Goal: Information Seeking & Learning: Learn about a topic

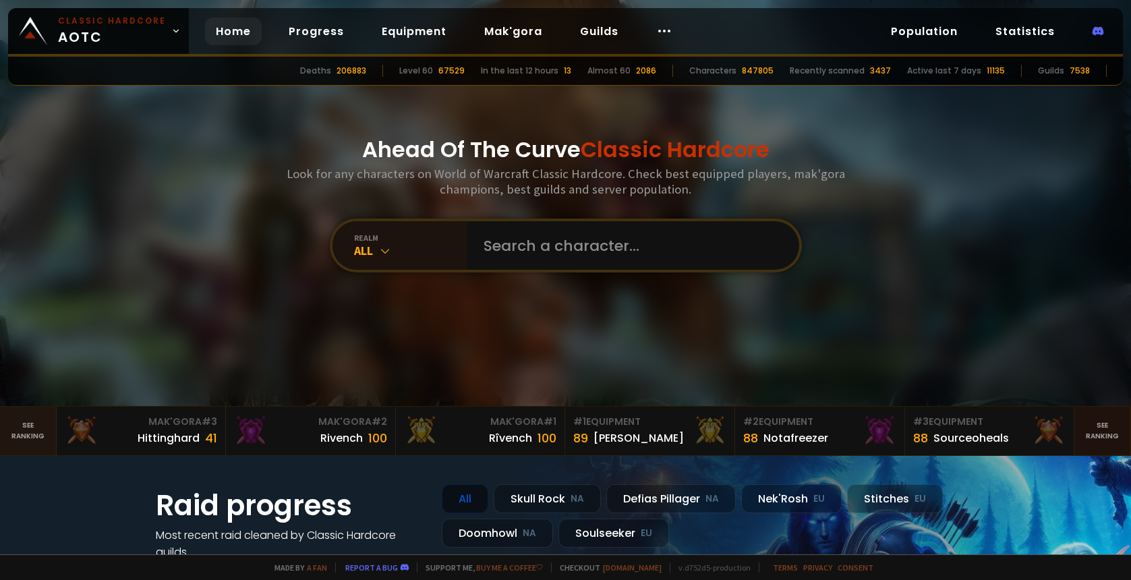
click at [1093, 432] on link "See ranking" at bounding box center [1102, 431] width 57 height 49
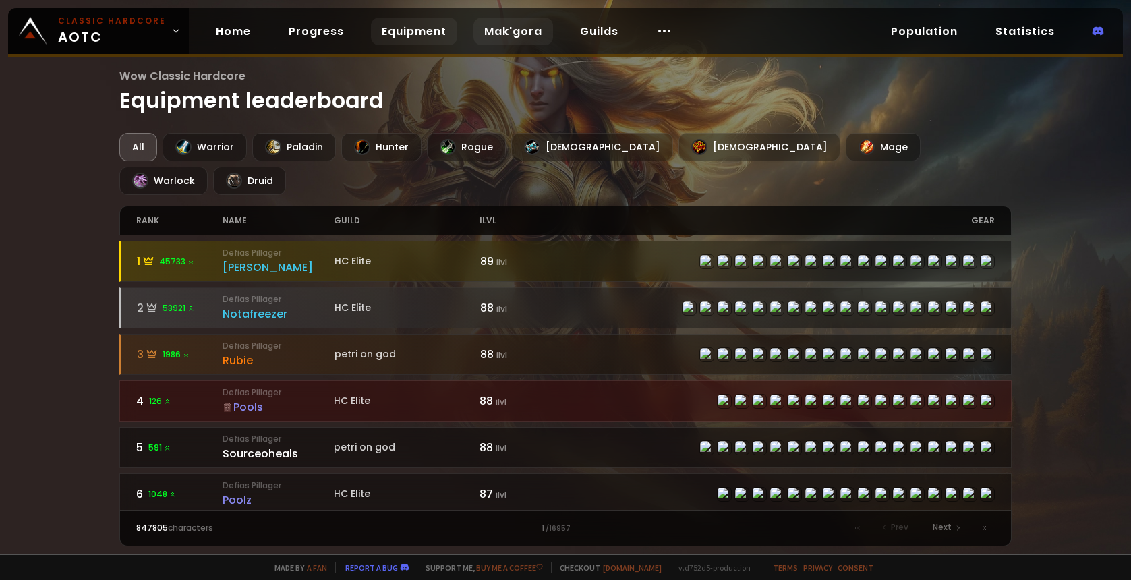
click at [493, 28] on link "Mak'gora" at bounding box center [514, 32] width 80 height 28
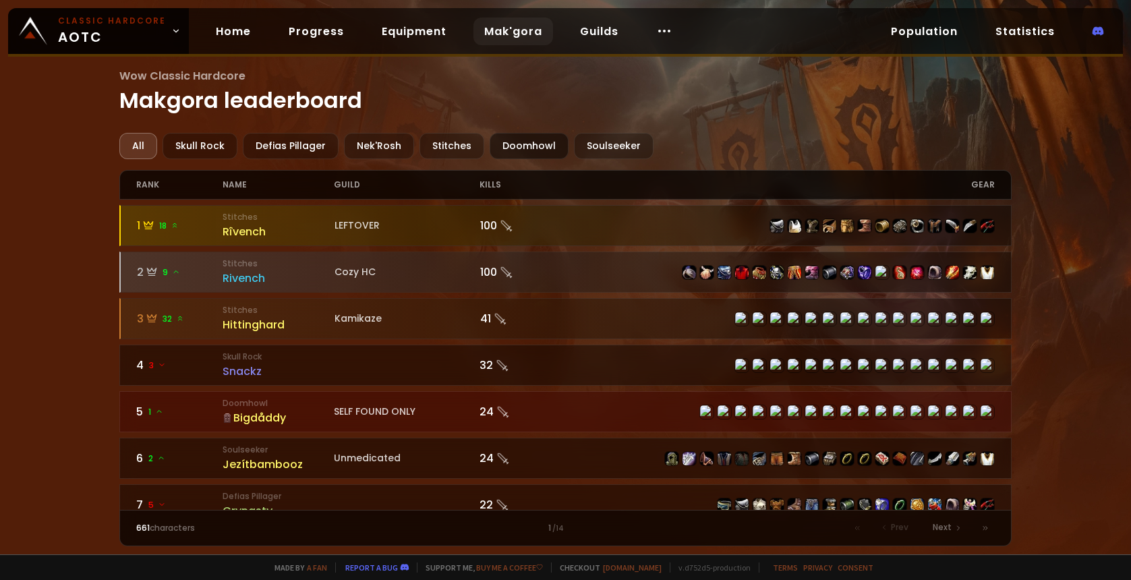
click at [515, 143] on div "Doomhowl" at bounding box center [529, 146] width 79 height 26
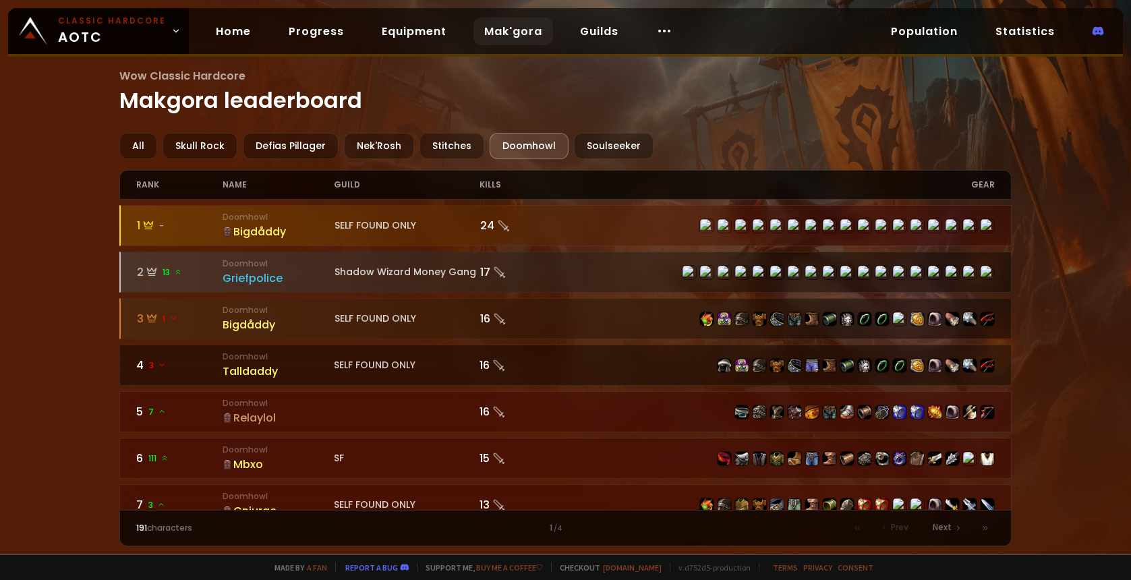
click at [258, 230] on div "Bigdåddy" at bounding box center [278, 231] width 111 height 17
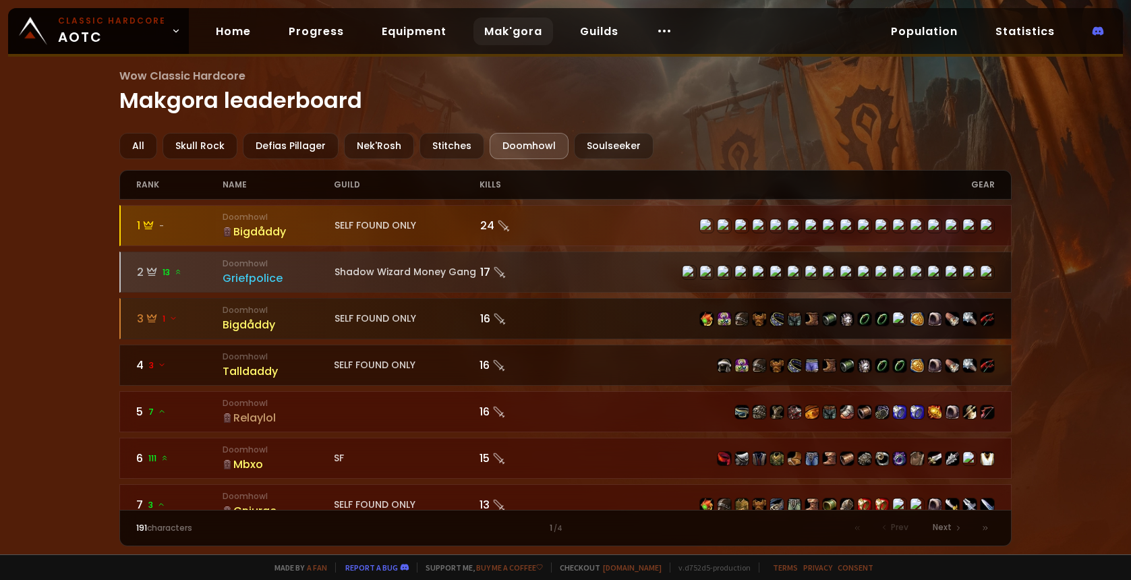
click at [246, 328] on div "Bigdåddy" at bounding box center [278, 324] width 111 height 17
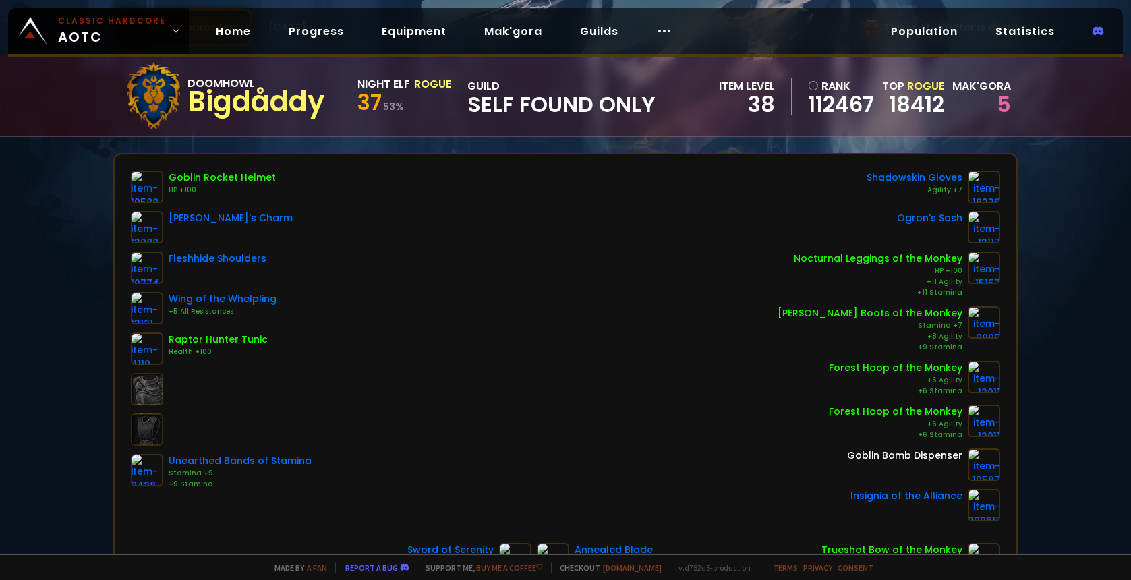
scroll to position [93, 0]
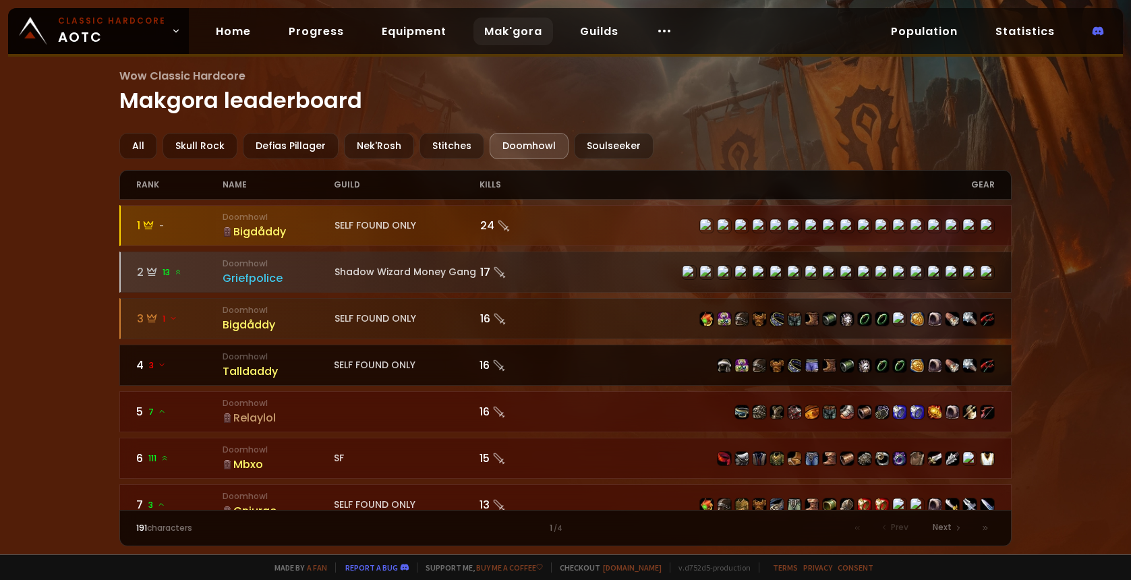
click at [254, 371] on div "Talldaddy" at bounding box center [278, 371] width 111 height 17
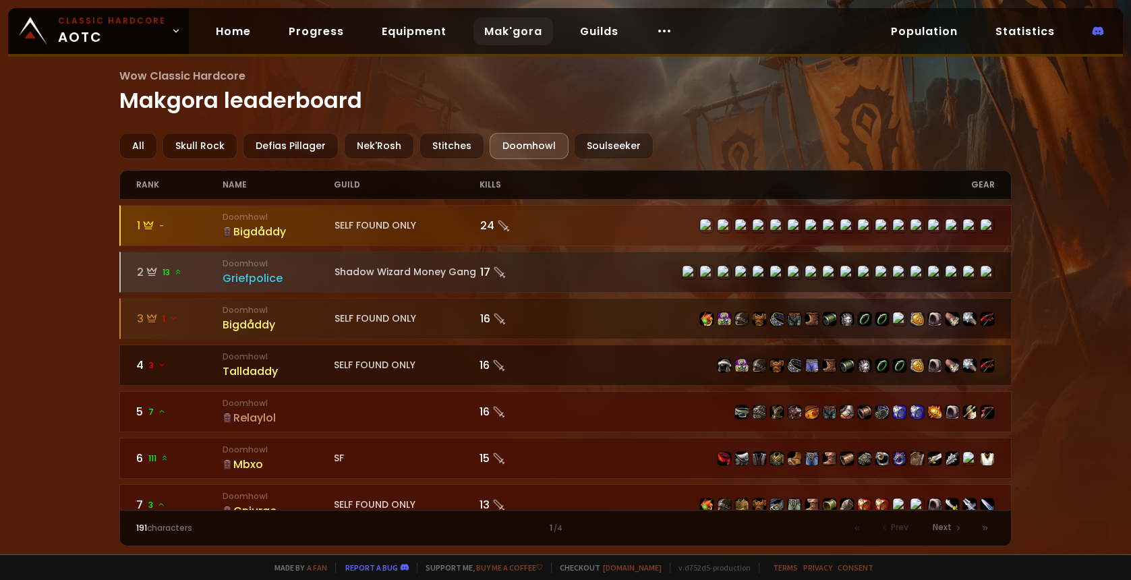
click at [250, 418] on div "Relaylol" at bounding box center [278, 417] width 111 height 17
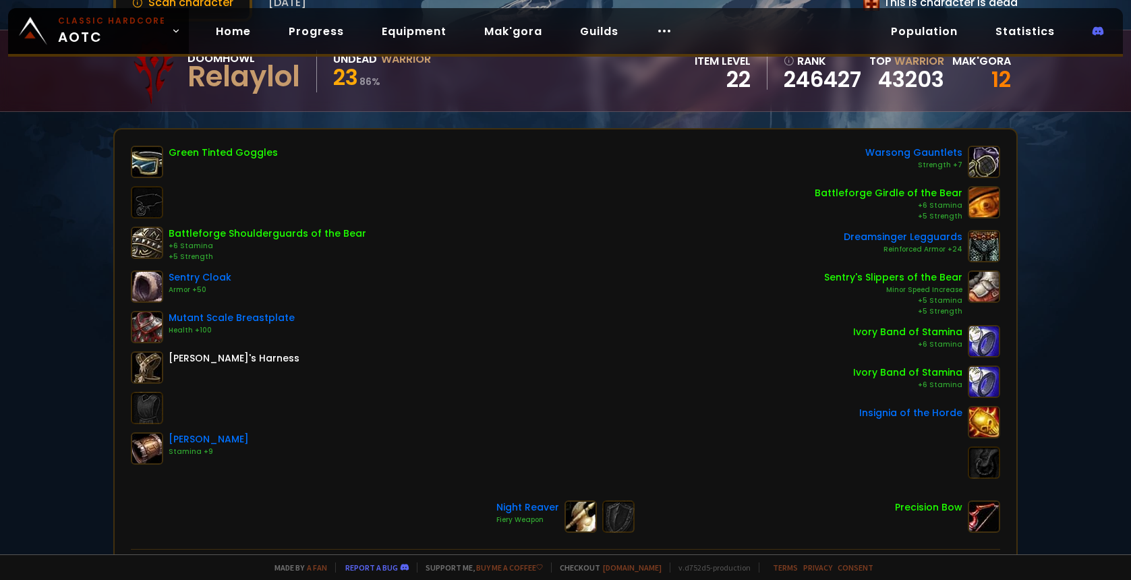
scroll to position [162, 0]
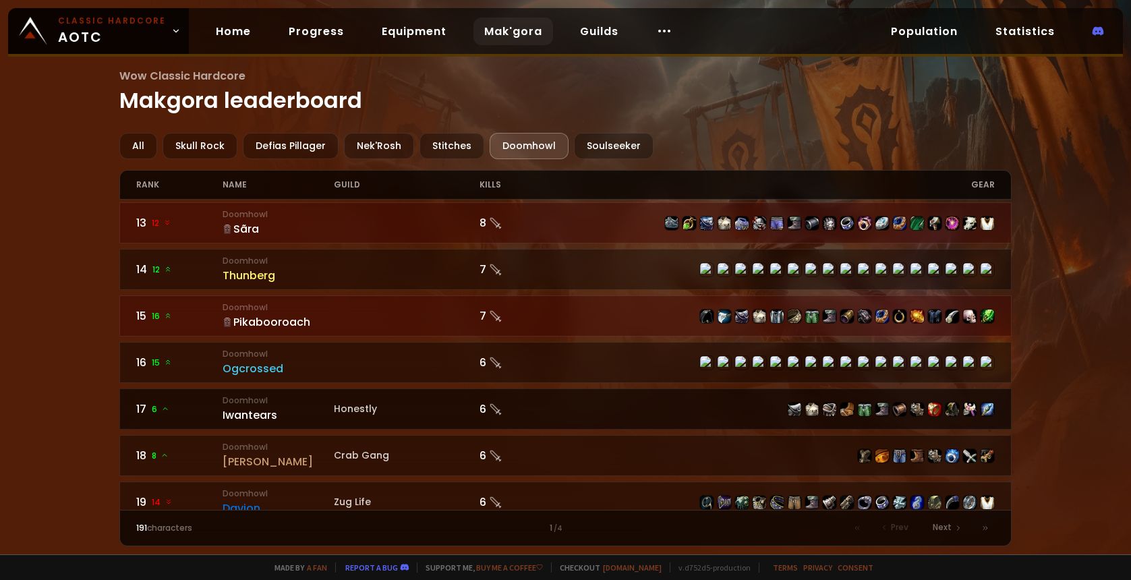
scroll to position [558, 0]
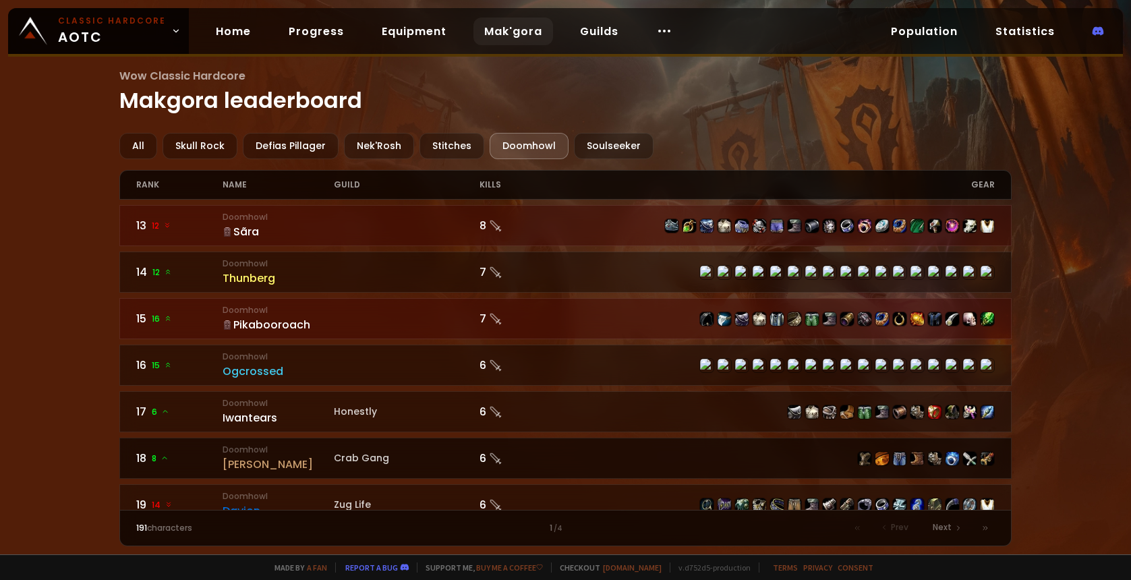
click at [232, 473] on div "[PERSON_NAME]" at bounding box center [278, 464] width 111 height 17
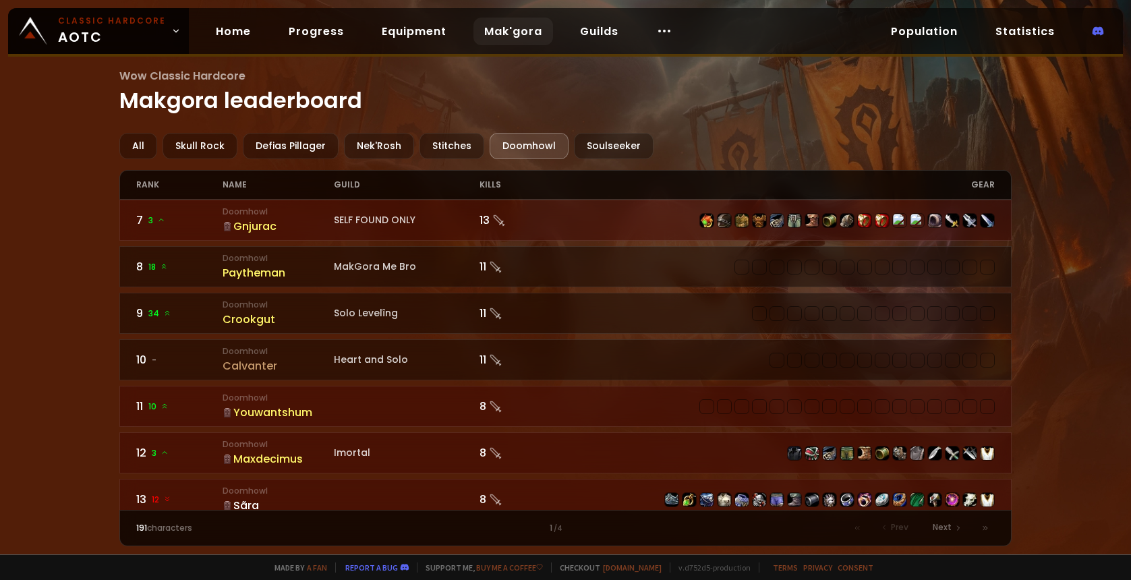
scroll to position [279, 0]
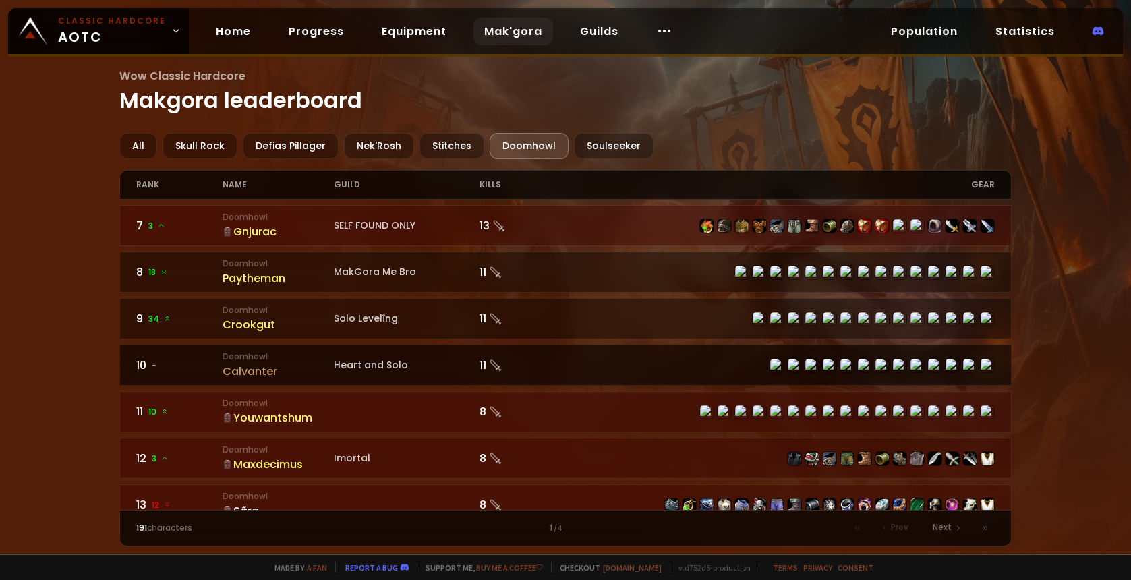
click at [250, 376] on div "Calvanter" at bounding box center [278, 371] width 111 height 17
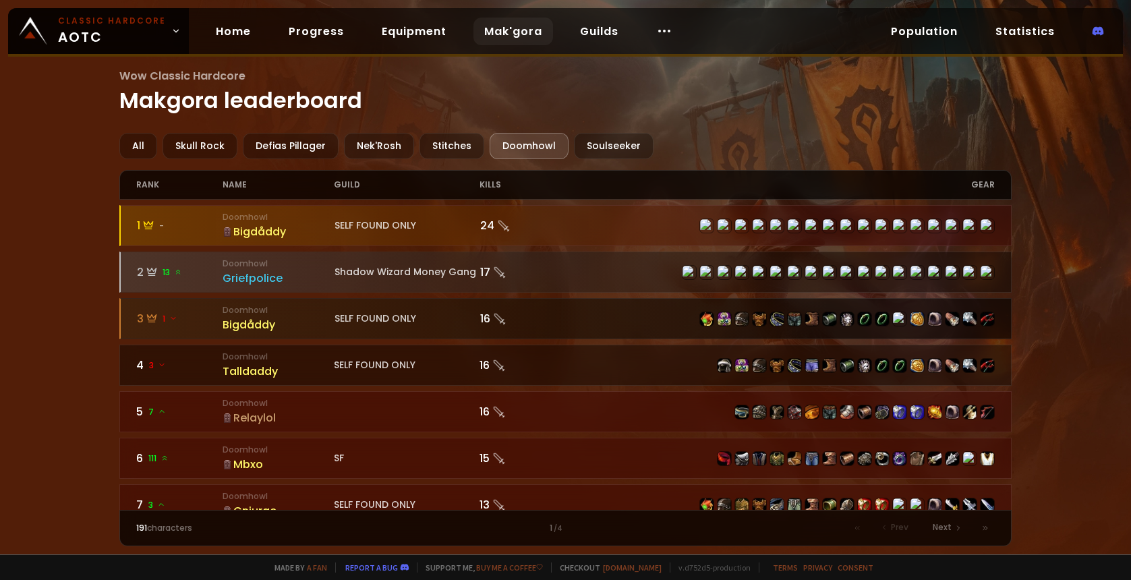
click at [248, 322] on div "Bigdåddy" at bounding box center [278, 324] width 111 height 17
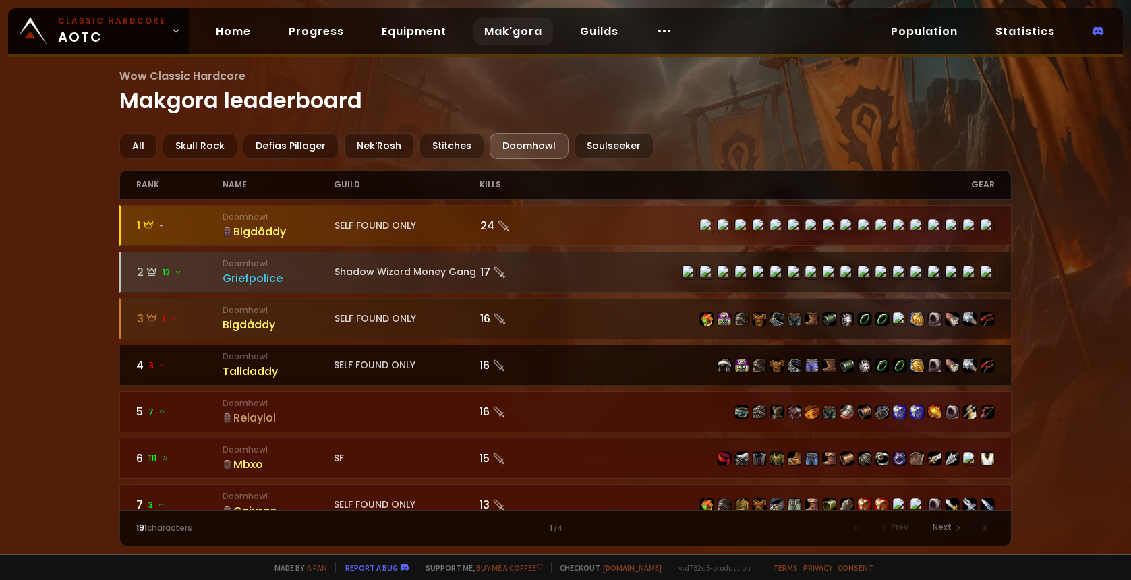
click at [250, 374] on div "Talldaddy" at bounding box center [278, 371] width 111 height 17
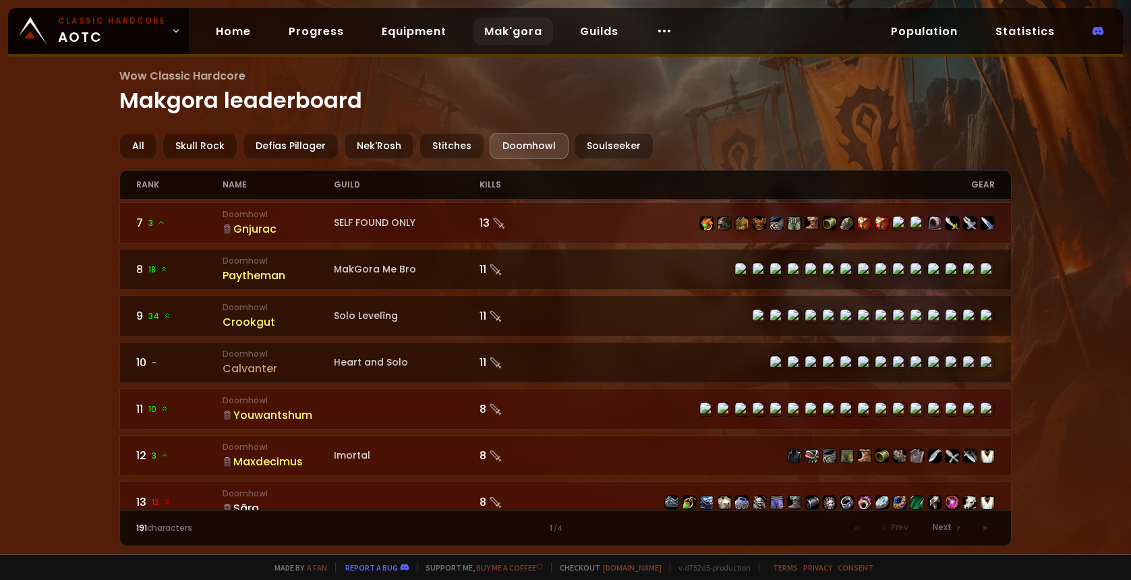
scroll to position [279, 0]
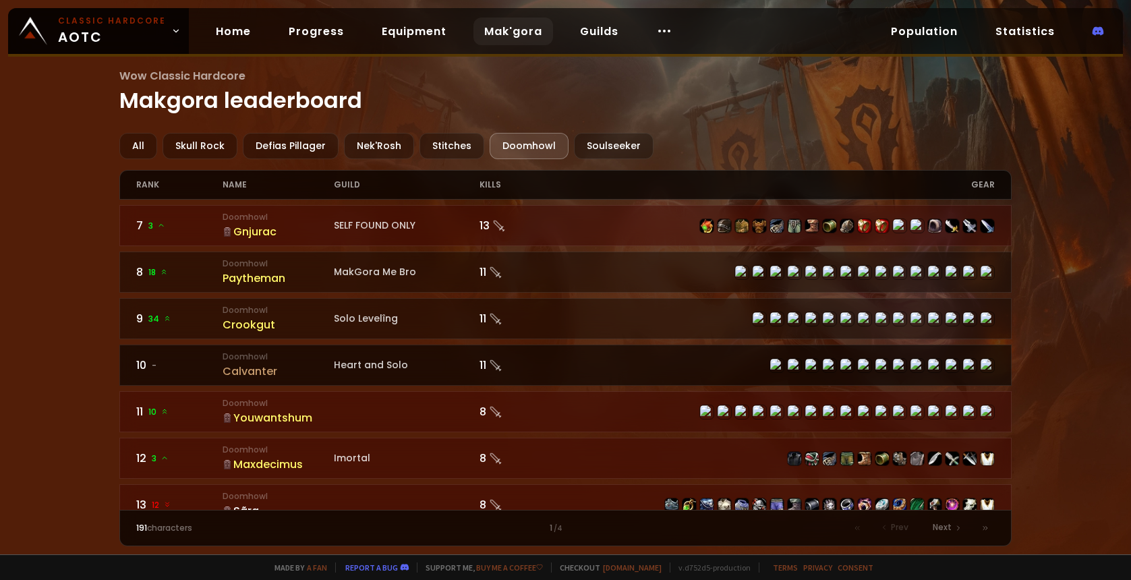
click at [246, 376] on div "Calvanter" at bounding box center [278, 371] width 111 height 17
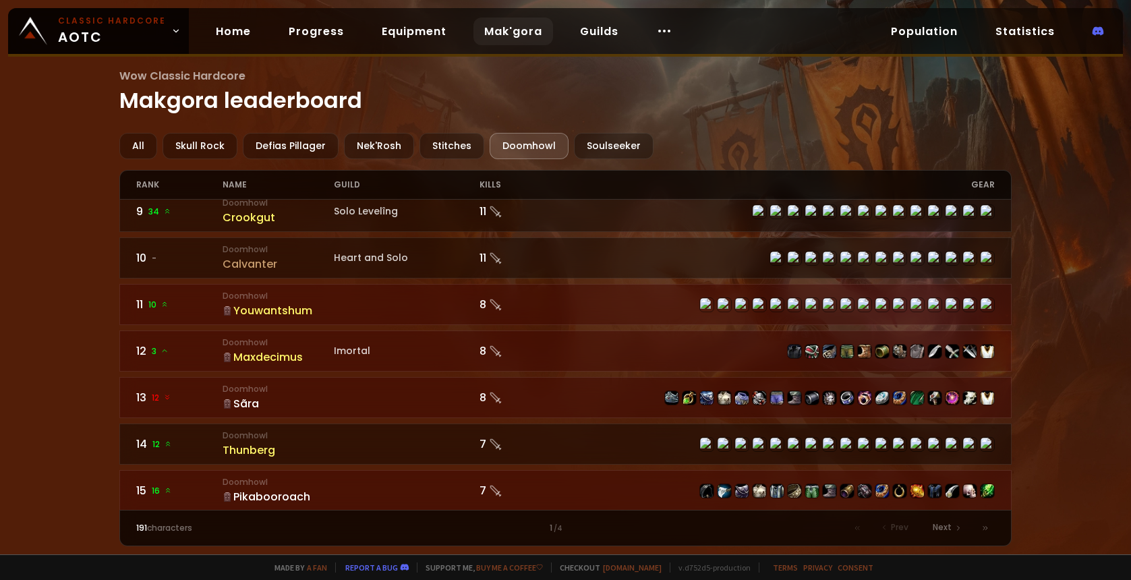
scroll to position [465, 0]
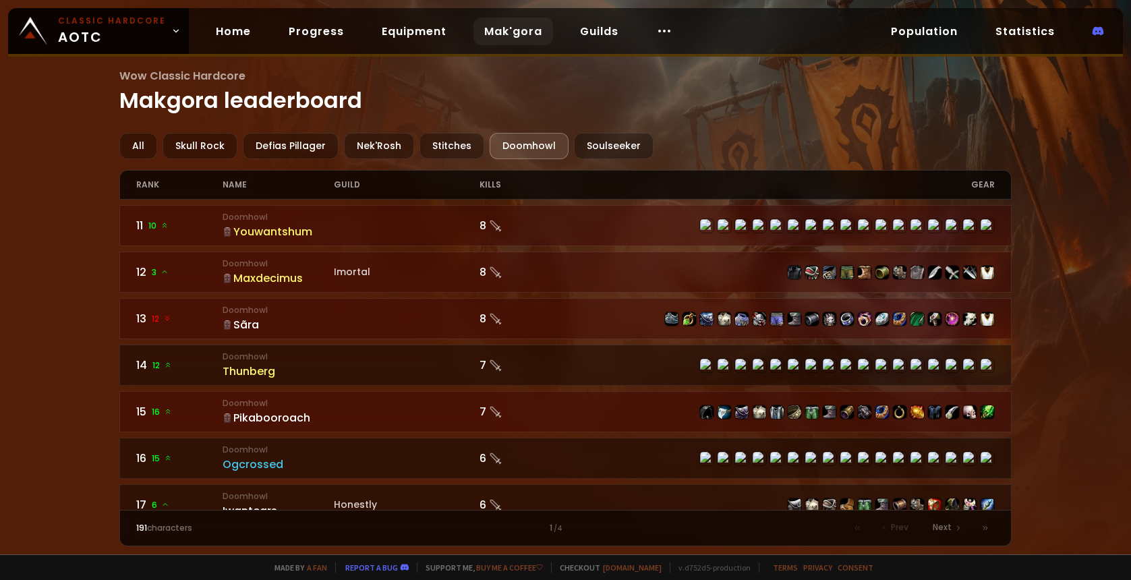
click at [245, 333] on div "Sãra" at bounding box center [278, 324] width 111 height 17
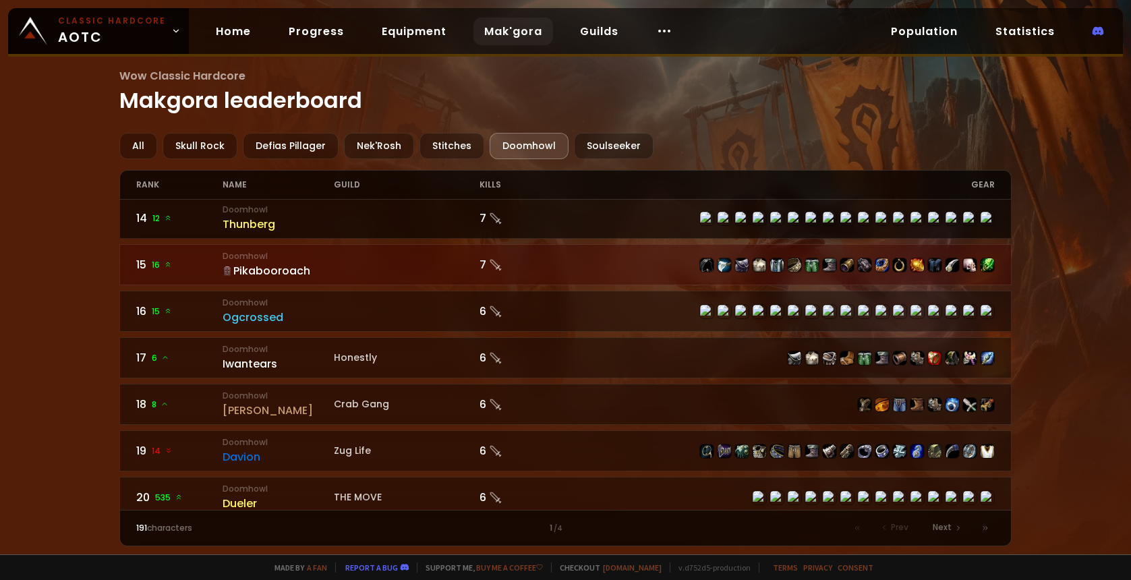
scroll to position [652, 0]
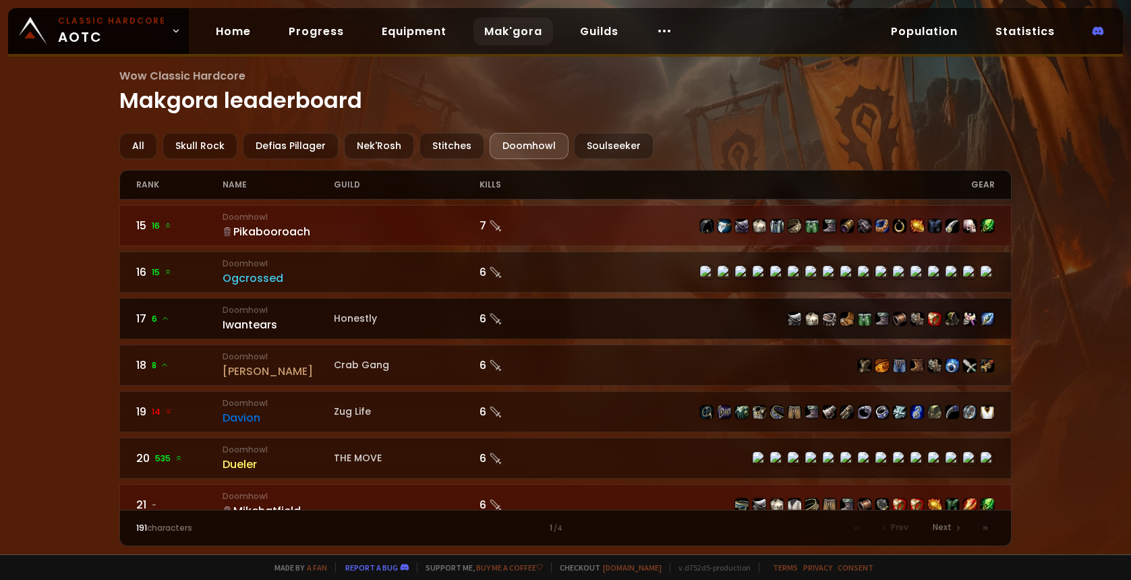
click at [243, 333] on div "Iwantears" at bounding box center [278, 324] width 111 height 17
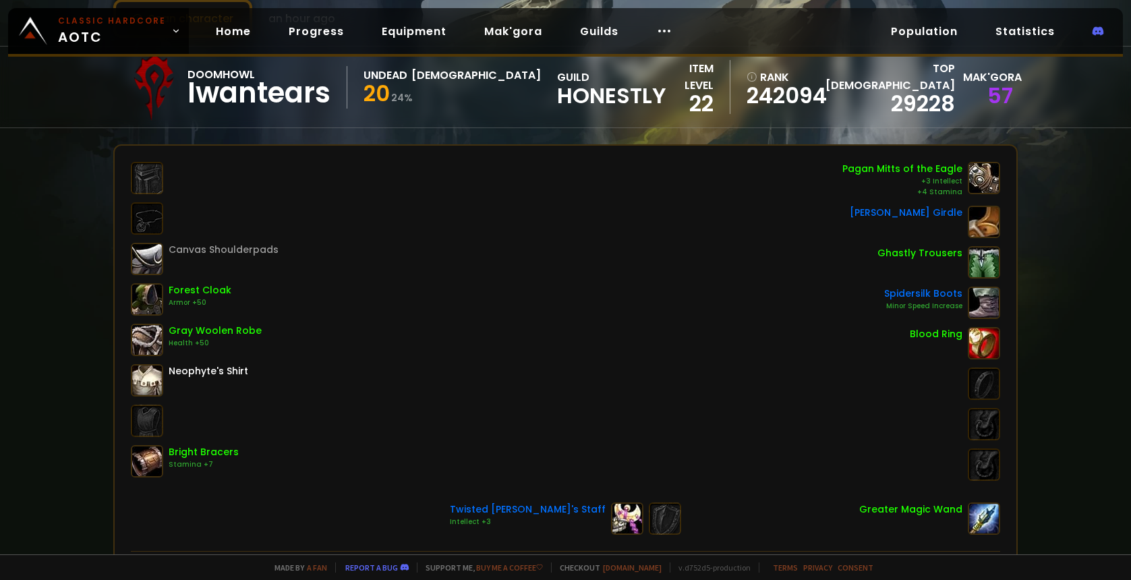
scroll to position [93, 0]
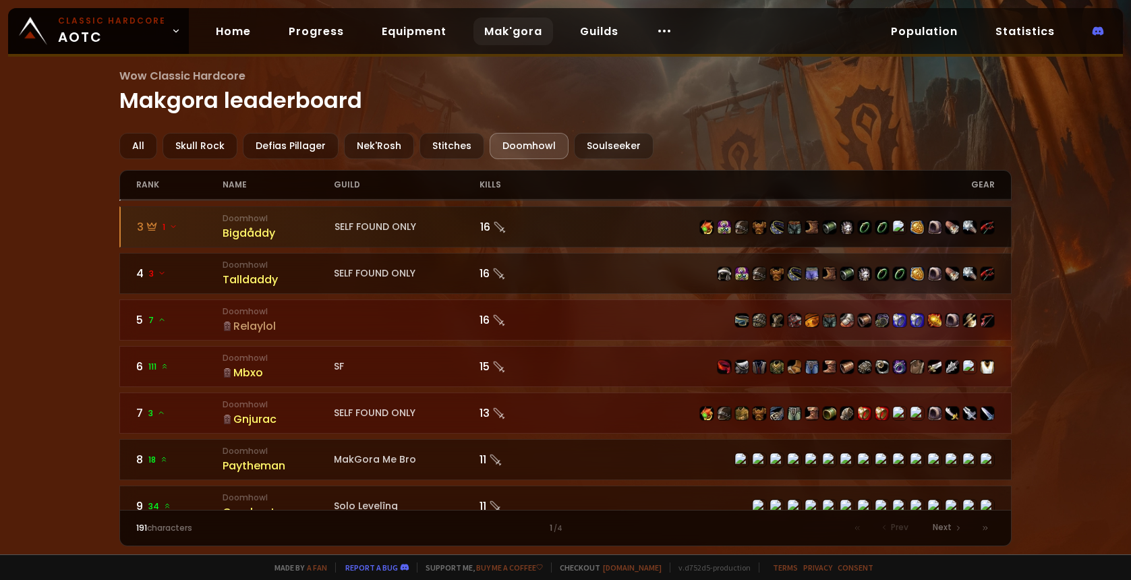
scroll to position [93, 0]
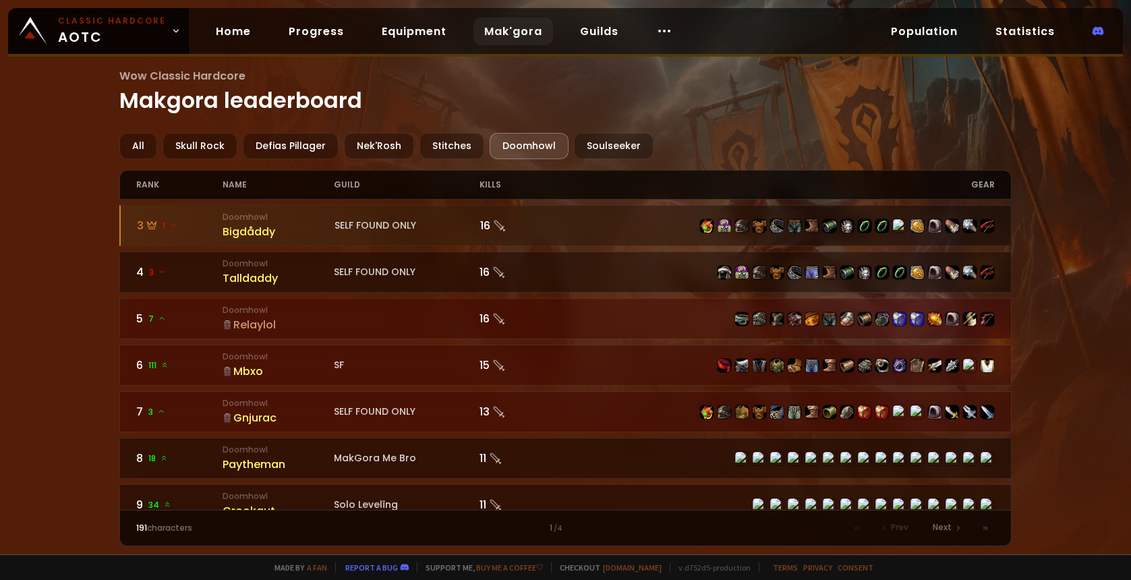
click at [249, 326] on div "Relaylol" at bounding box center [278, 324] width 111 height 17
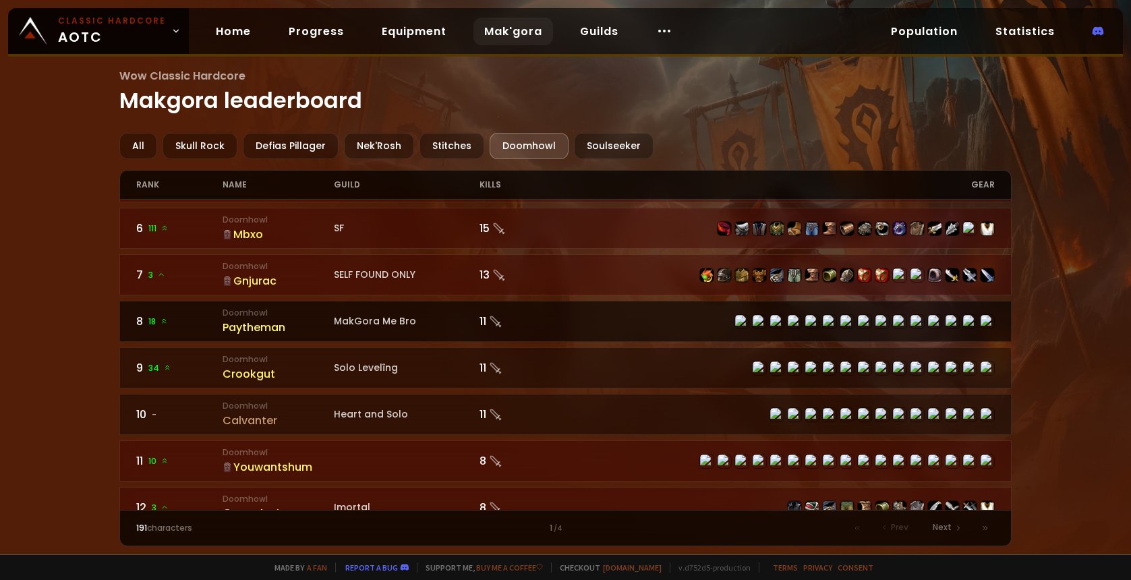
scroll to position [279, 0]
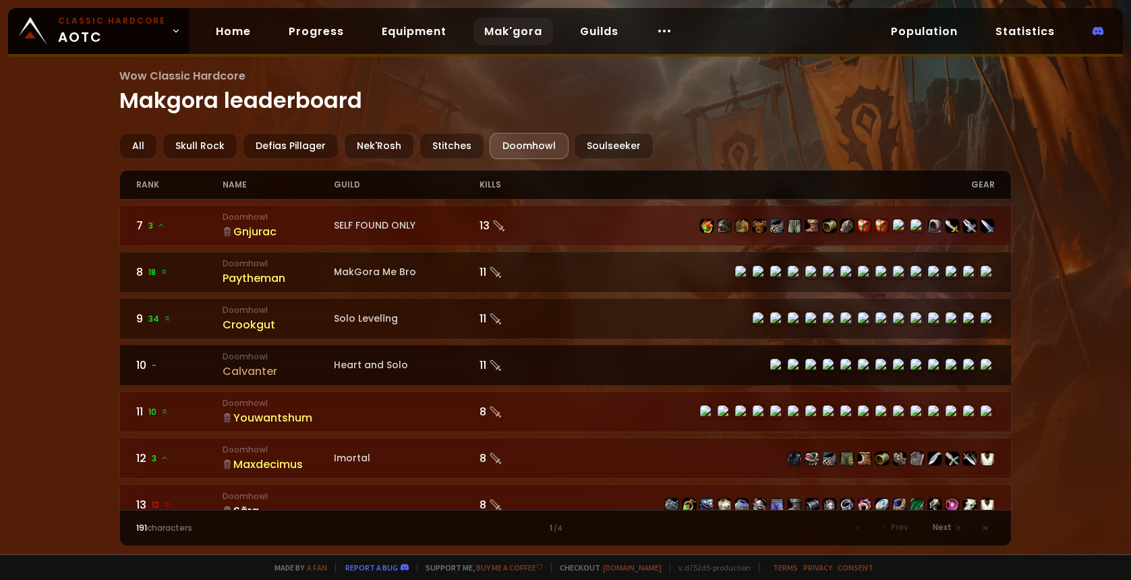
click at [246, 377] on div "Calvanter" at bounding box center [278, 371] width 111 height 17
